Goal: Check status: Check status

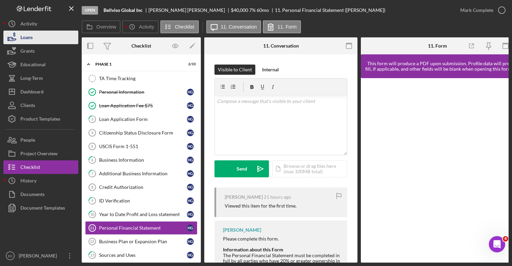
click at [27, 36] on div "Loans" at bounding box center [26, 38] width 12 height 15
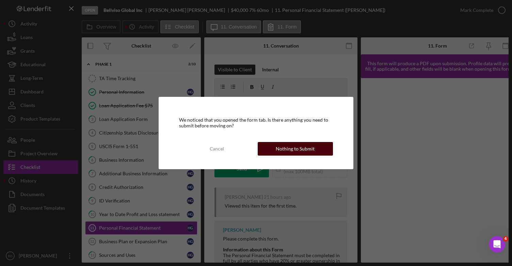
click at [294, 150] on div "Nothing to Submit" at bounding box center [295, 149] width 39 height 14
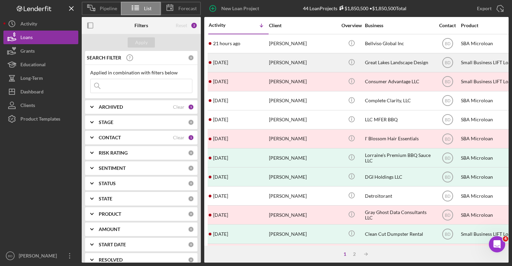
click at [252, 65] on div "[DATE] [PERSON_NAME]" at bounding box center [239, 63] width 60 height 18
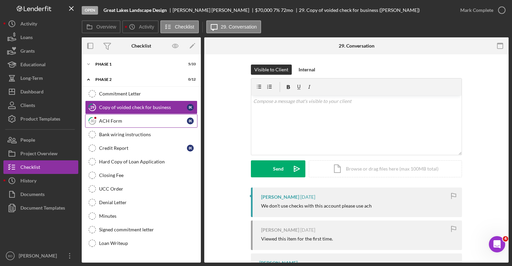
click at [119, 119] on div "ACH Form" at bounding box center [143, 120] width 88 height 5
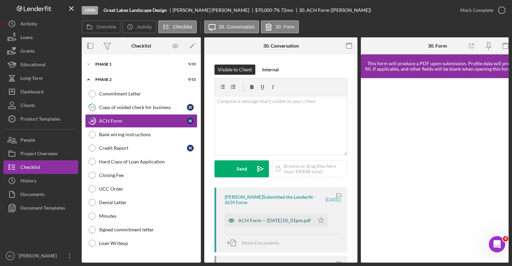
click at [243, 221] on div "ACH Form -- [DATE] 05_01pm.pdf" at bounding box center [274, 220] width 72 height 5
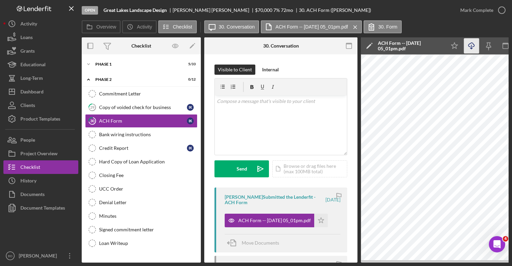
click at [470, 45] on icon "Icon/Download" at bounding box center [471, 45] width 15 height 15
click at [103, 65] on div "Phase 1" at bounding box center [143, 64] width 97 height 4
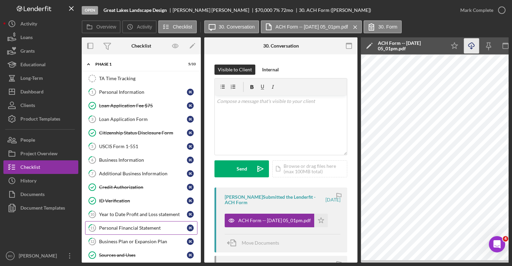
click at [117, 230] on div "Personal Financial Statement" at bounding box center [143, 228] width 88 height 5
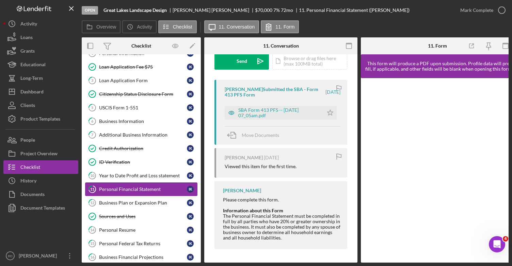
scroll to position [51, 0]
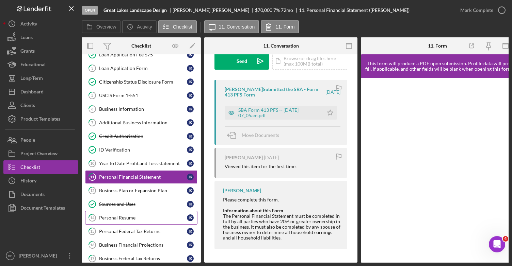
click at [111, 218] on div "Personal Resume" at bounding box center [143, 217] width 88 height 5
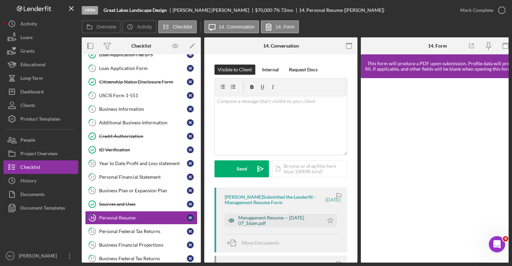
click at [259, 221] on div "Management Resume -- [DATE] 07_16am.pdf" at bounding box center [279, 220] width 82 height 11
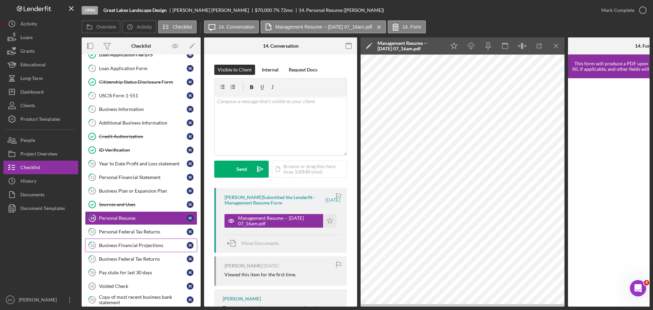
click at [135, 245] on div "Business Financial Projections" at bounding box center [143, 245] width 88 height 5
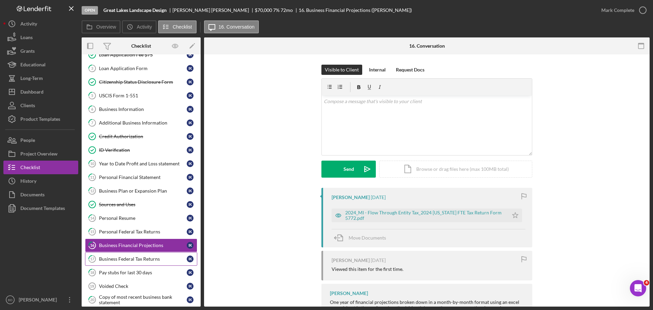
click at [142, 261] on div "Business Federal Tax Returns" at bounding box center [143, 258] width 88 height 5
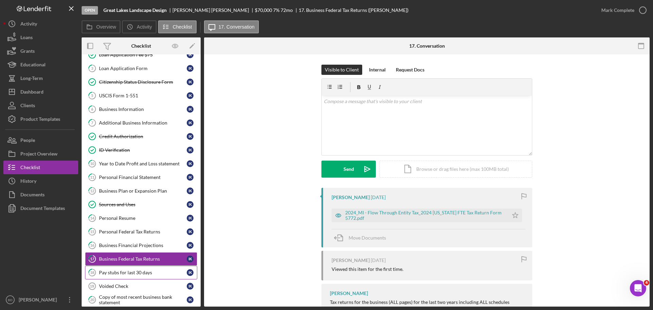
click at [135, 266] on div "Pay stubs for last 30 days" at bounding box center [143, 272] width 88 height 5
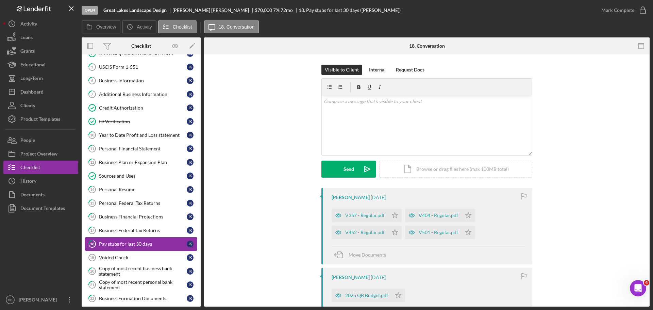
scroll to position [94, 0]
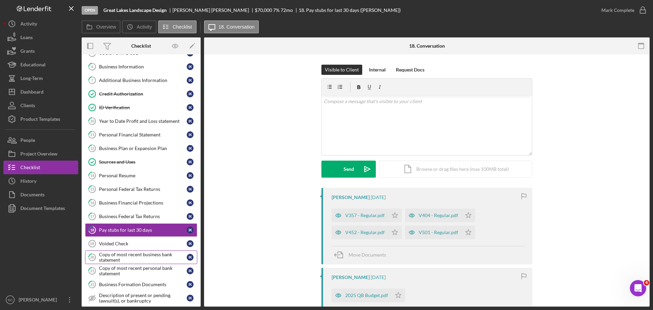
click at [134, 259] on div "Copy of most recent business bank statement" at bounding box center [143, 257] width 88 height 11
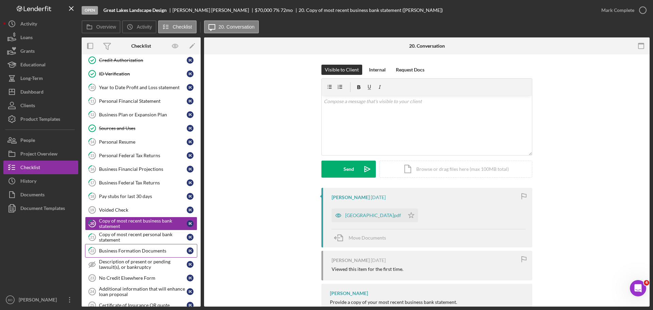
scroll to position [128, 0]
click at [129, 237] on div "Copy of most recent personal bank statement" at bounding box center [143, 236] width 88 height 11
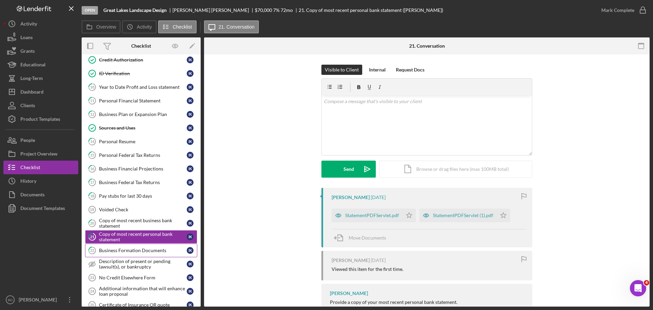
click at [127, 254] on link "22 Business Formation Documents I K" at bounding box center [141, 251] width 112 height 14
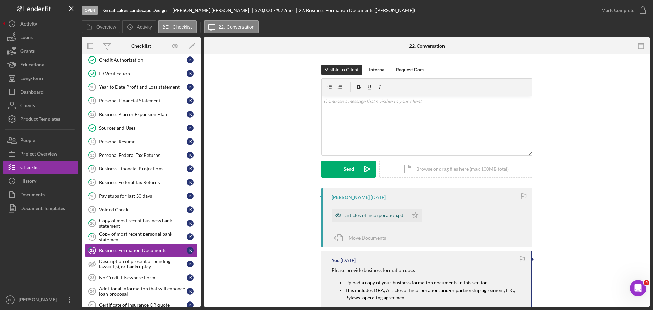
click at [362, 215] on div "articles of incorporation.pdf" at bounding box center [375, 215] width 60 height 5
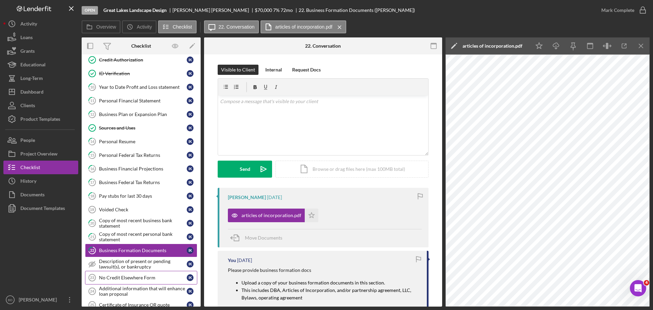
click at [142, 266] on div "No Credit Elsewhere Form" at bounding box center [143, 277] width 88 height 5
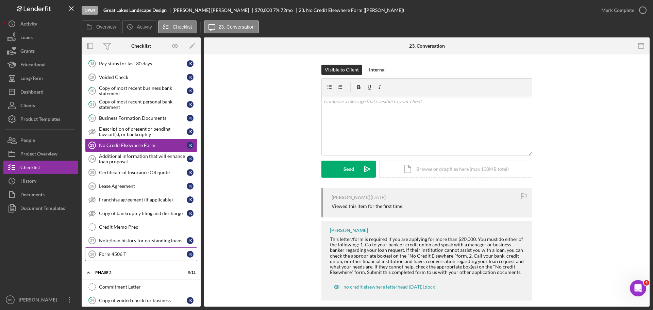
scroll to position [264, 0]
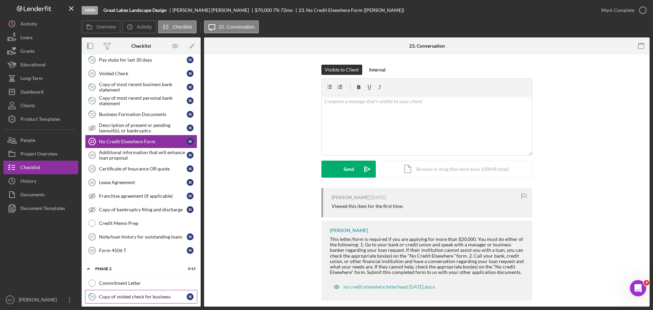
click at [140, 266] on div "Copy of voided check for business" at bounding box center [143, 296] width 88 height 5
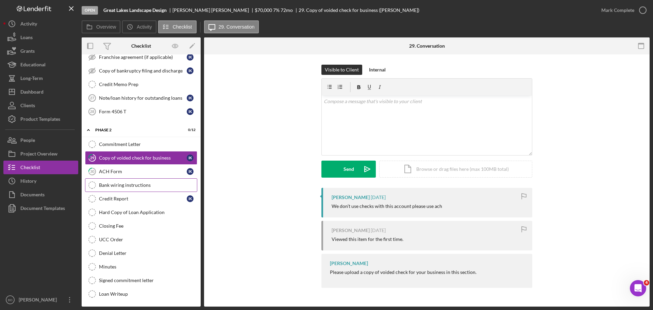
scroll to position [403, 0]
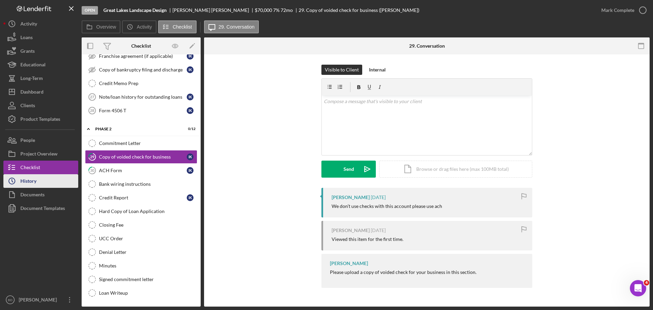
click at [36, 181] on div "History" at bounding box center [28, 181] width 16 height 15
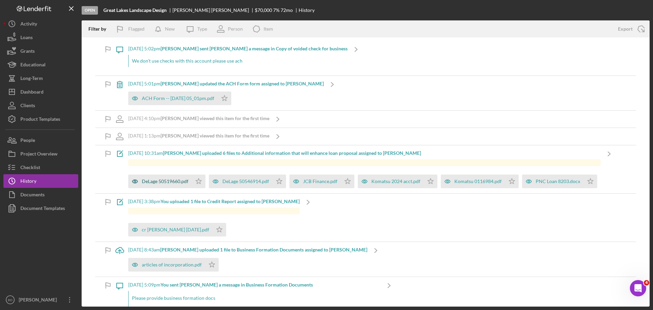
click at [147, 181] on div "DeLage 50519660.pdf" at bounding box center [165, 181] width 47 height 5
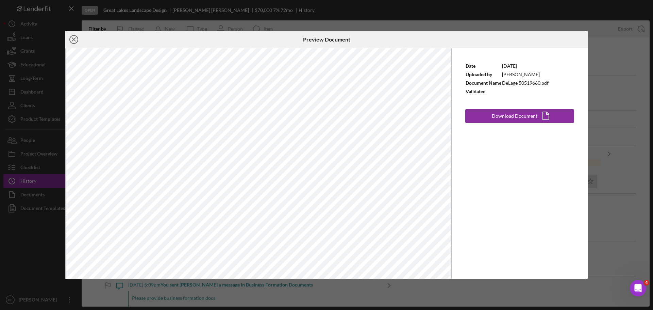
click at [68, 39] on icon "Icon/Close" at bounding box center [73, 39] width 17 height 17
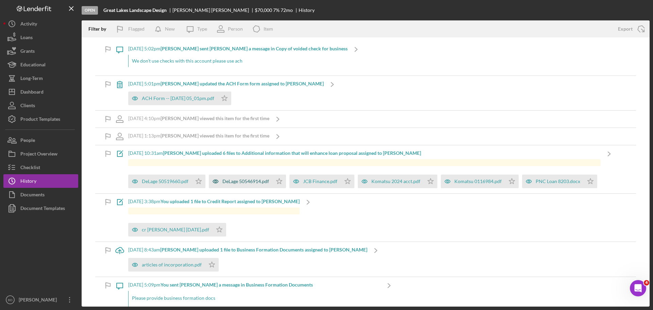
click at [239, 181] on div "DeLage 50546914.pdf" at bounding box center [245, 181] width 47 height 5
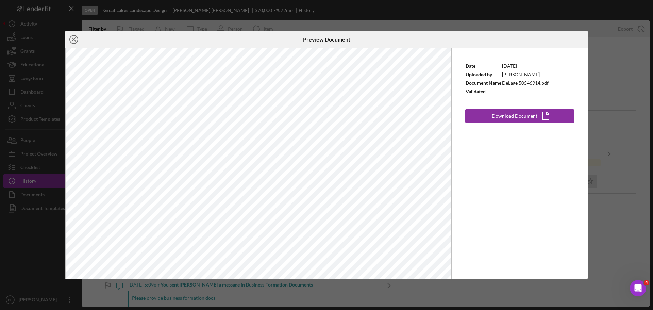
click at [71, 37] on circle at bounding box center [74, 39] width 8 height 8
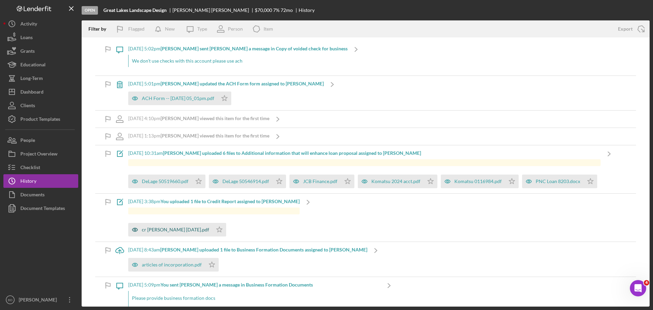
click at [168, 229] on div "cr [PERSON_NAME] [DATE].pdf" at bounding box center [175, 229] width 67 height 5
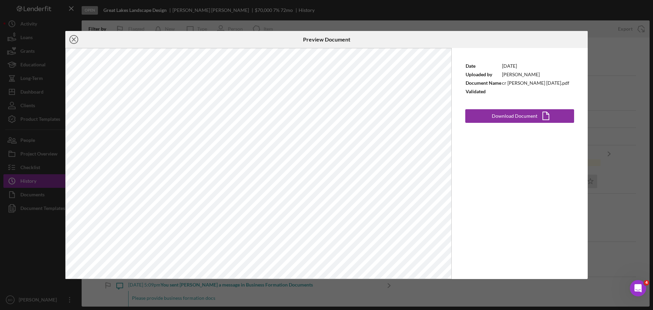
click at [74, 41] on icon "Icon/Close" at bounding box center [73, 39] width 17 height 17
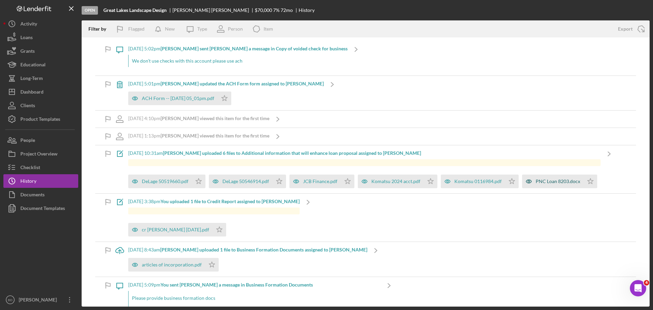
click at [511, 181] on div "PNC Loan 8203.docx" at bounding box center [558, 181] width 45 height 5
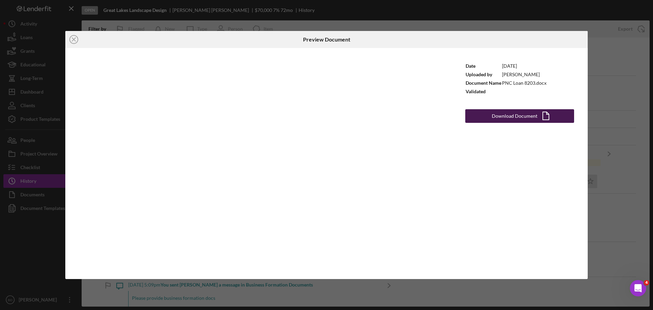
click at [511, 115] on icon "Icon/Document" at bounding box center [545, 115] width 17 height 17
click at [511, 56] on div "Date [DATE] Uploaded by [PERSON_NAME] Document Name PNC Loan 8203.docx Validate…" at bounding box center [520, 163] width 136 height 231
click at [74, 39] on icon "Icon/Close" at bounding box center [73, 39] width 17 height 17
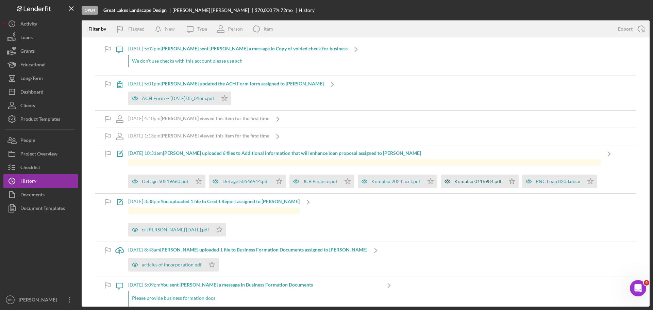
click at [467, 183] on div "Komatsu 0116984.pdf" at bounding box center [477, 181] width 47 height 5
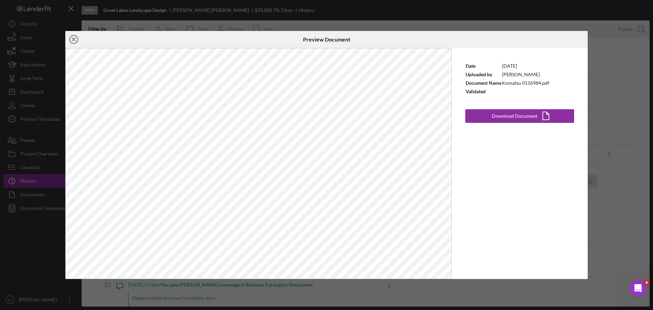
click at [71, 39] on icon "Icon/Close" at bounding box center [73, 39] width 17 height 17
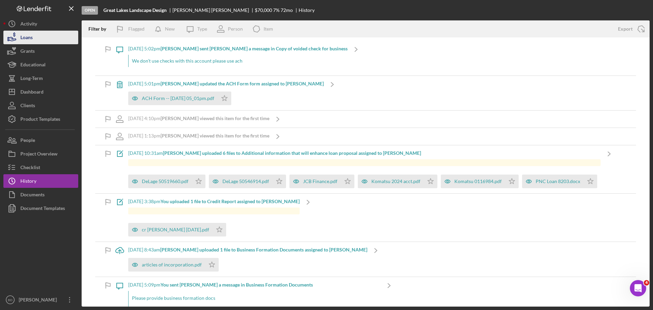
click at [39, 36] on button "Loans" at bounding box center [40, 38] width 75 height 14
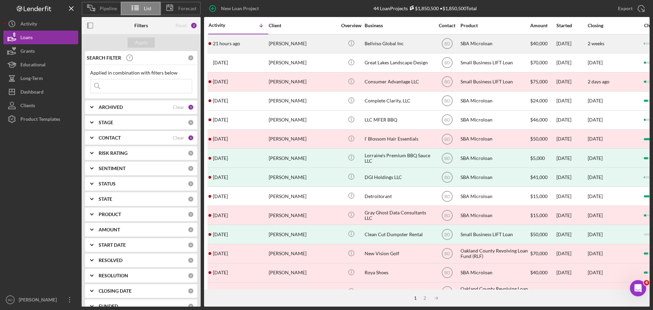
click at [280, 47] on div "[PERSON_NAME]" at bounding box center [303, 44] width 68 height 18
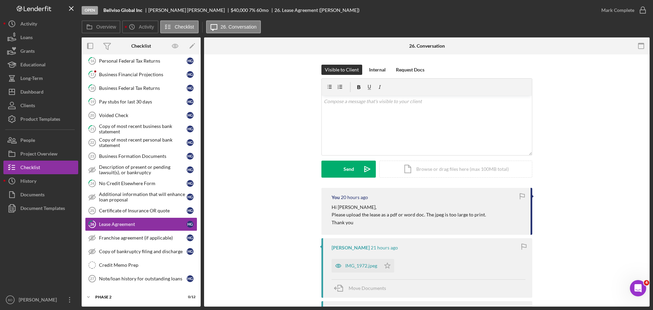
scroll to position [236, 0]
click at [116, 62] on div "Personal Federal Tax Returns" at bounding box center [143, 60] width 88 height 5
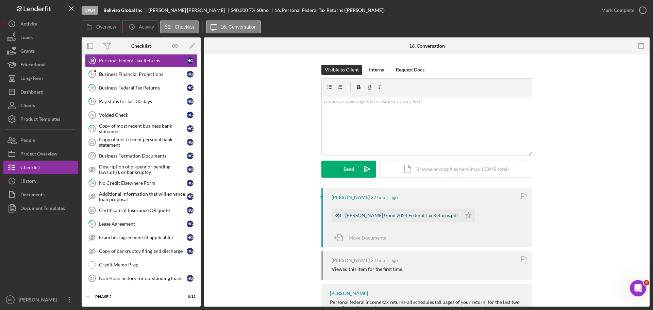
click at [389, 215] on div "[PERSON_NAME] Good 2024 Federal Tax Returns.pdf" at bounding box center [401, 215] width 113 height 5
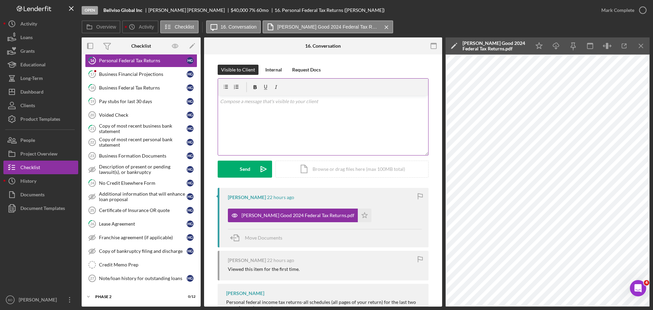
click at [223, 102] on p at bounding box center [323, 101] width 206 height 7
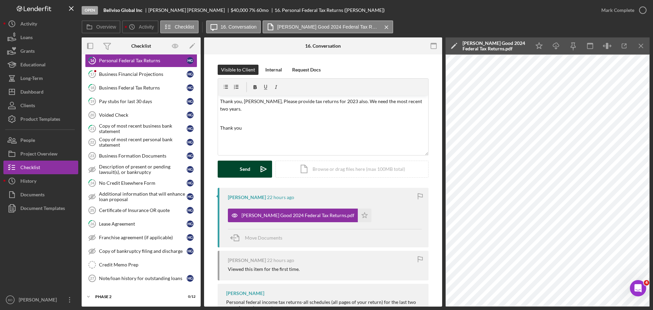
click at [238, 169] on button "Send Icon/icon-invite-send" at bounding box center [245, 169] width 54 height 17
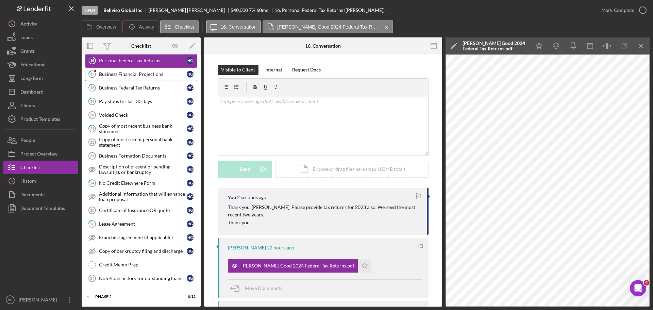
click at [156, 78] on link "17 Business Financial Projections H G" at bounding box center [141, 74] width 112 height 14
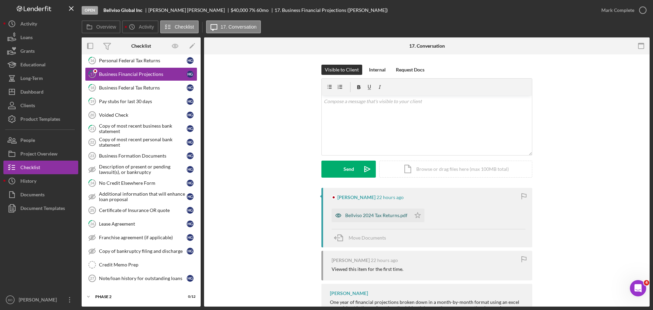
click at [379, 217] on div "Bellviso 2024 Tax Returns.pdf" at bounding box center [376, 215] width 62 height 5
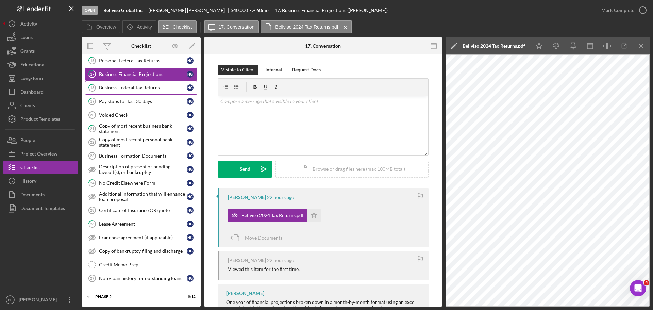
click at [153, 89] on div "Business Federal Tax Returns" at bounding box center [143, 87] width 88 height 5
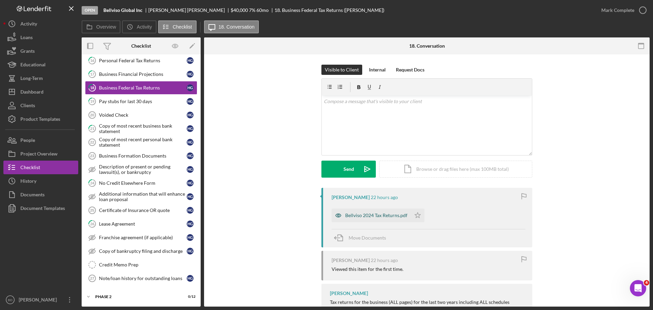
click at [370, 216] on div "Bellviso 2024 Tax Returns.pdf" at bounding box center [376, 215] width 62 height 5
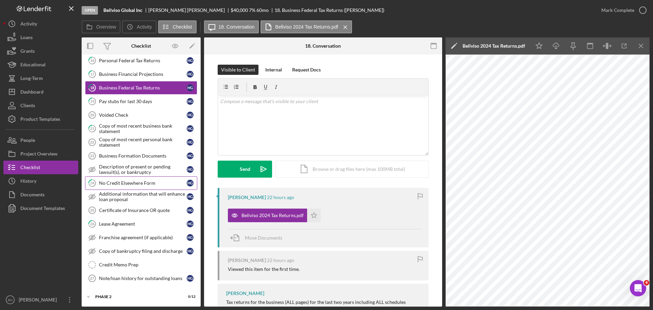
click at [152, 185] on div "No Credit Elsewhere Form" at bounding box center [143, 182] width 88 height 5
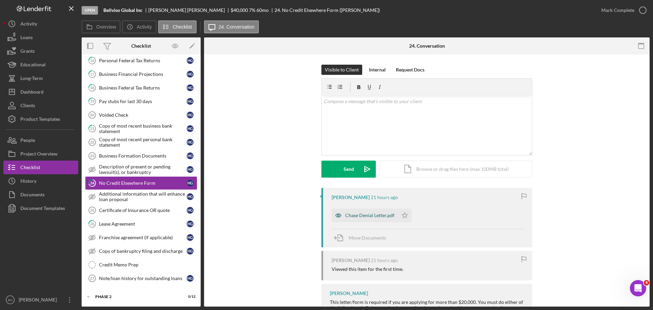
click at [363, 213] on div "Chase Denial Letter.pdf" at bounding box center [369, 215] width 49 height 5
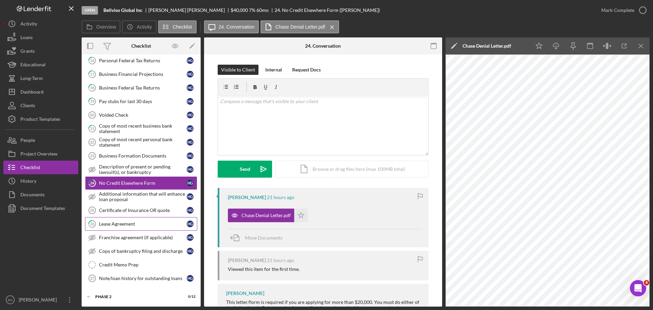
click at [150, 228] on link "26 Lease Agreement H G" at bounding box center [141, 224] width 112 height 14
